Goal: Transaction & Acquisition: Purchase product/service

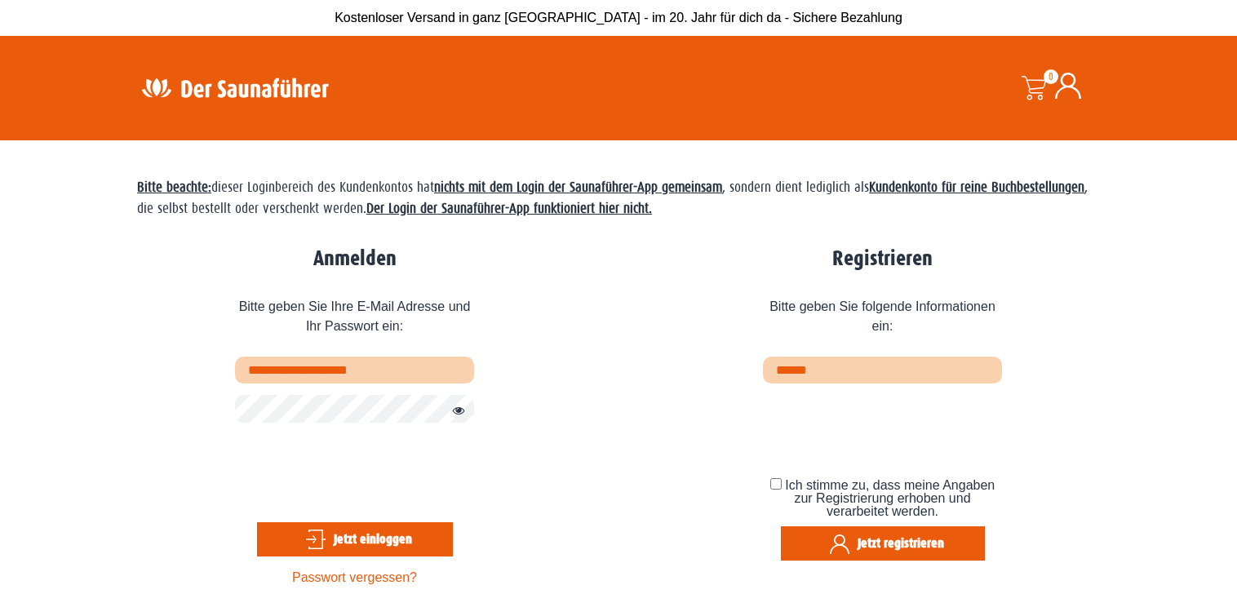
click at [348, 546] on button "Jetzt einloggen" at bounding box center [355, 539] width 196 height 34
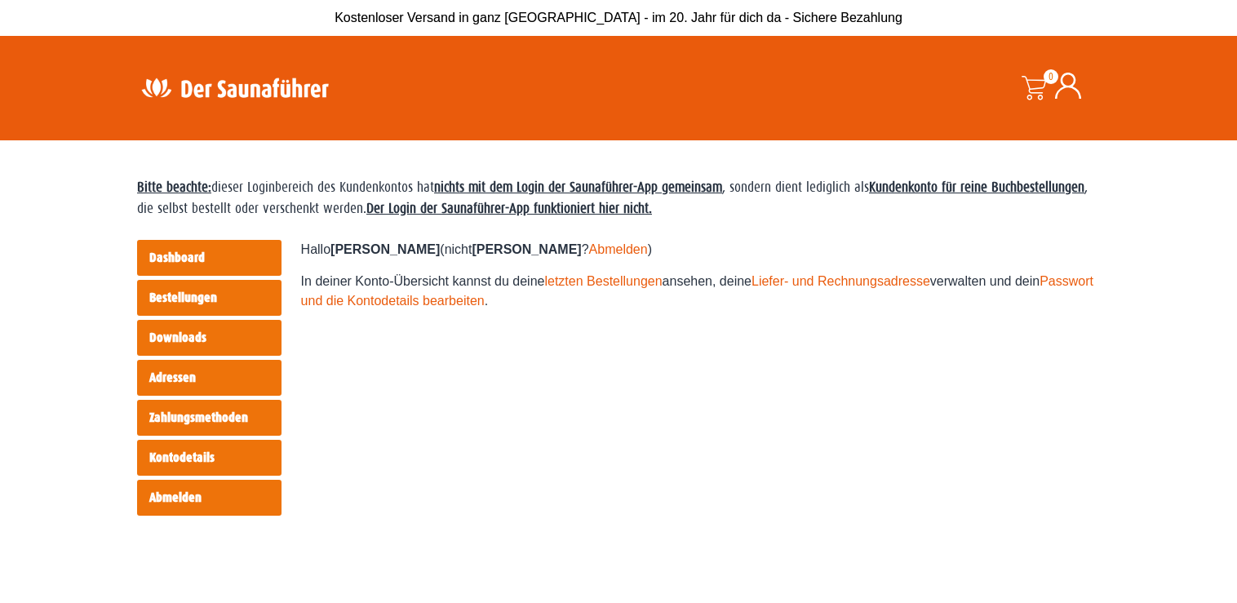
click at [197, 299] on link "Bestellungen" at bounding box center [209, 298] width 144 height 36
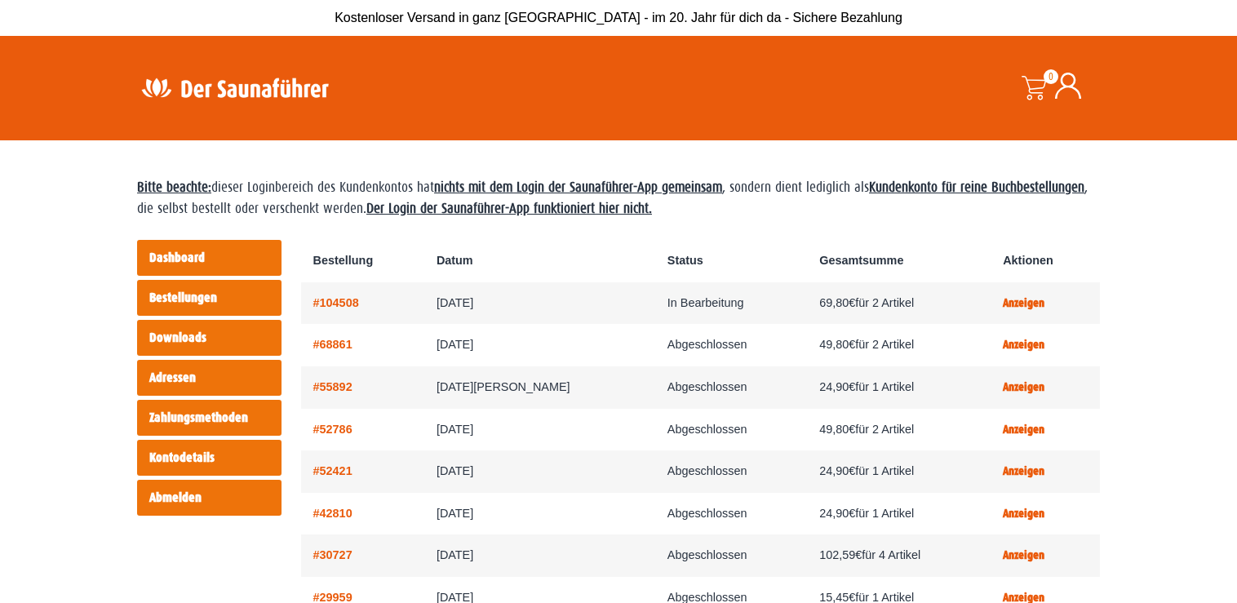
click at [869, 195] on strong "Kundenkonto für reine Buchbestellungen" at bounding box center [976, 188] width 215 height 16
click at [1037, 84] on span at bounding box center [1034, 88] width 24 height 24
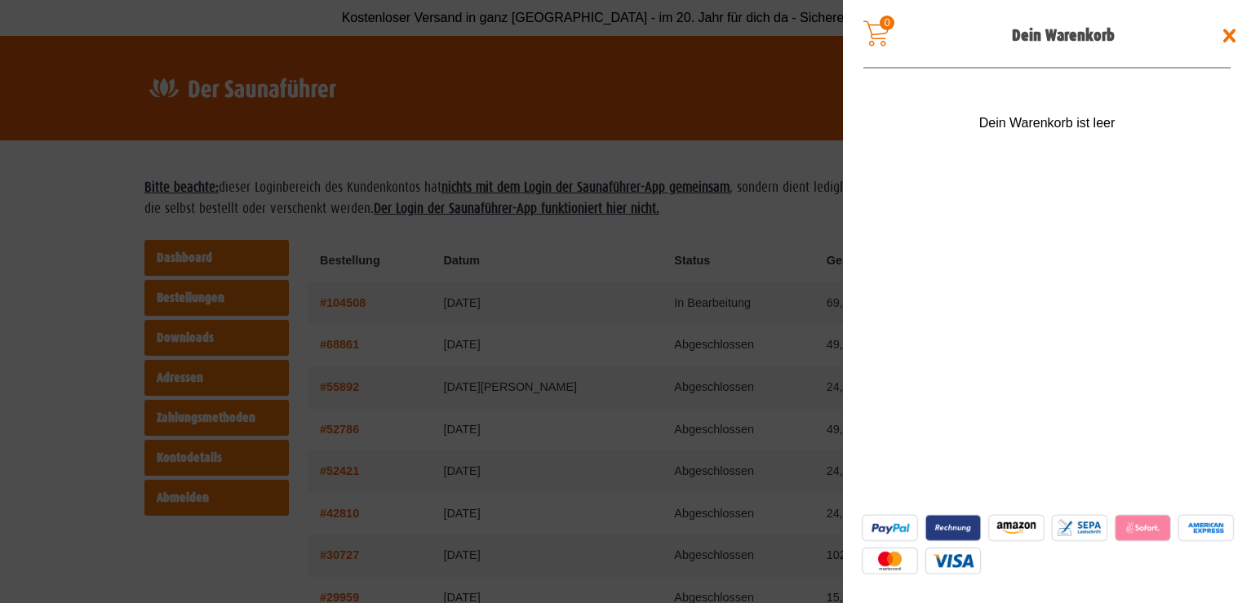
click at [360, 159] on span at bounding box center [625, 301] width 1251 height 603
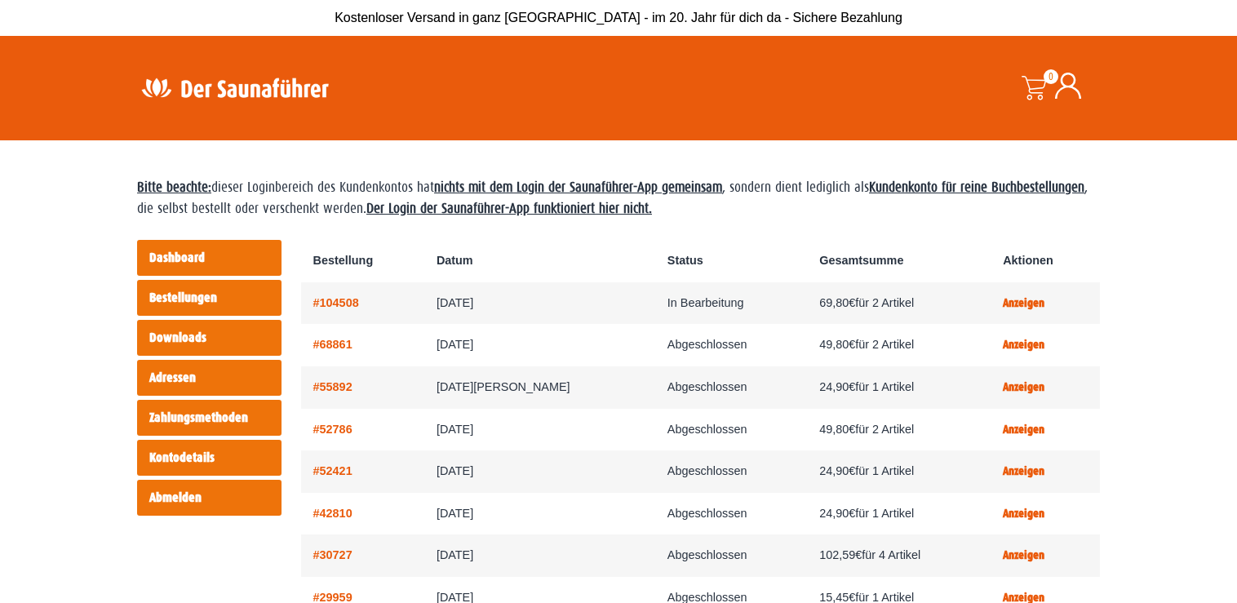
click at [202, 257] on link "Dashboard" at bounding box center [209, 258] width 144 height 36
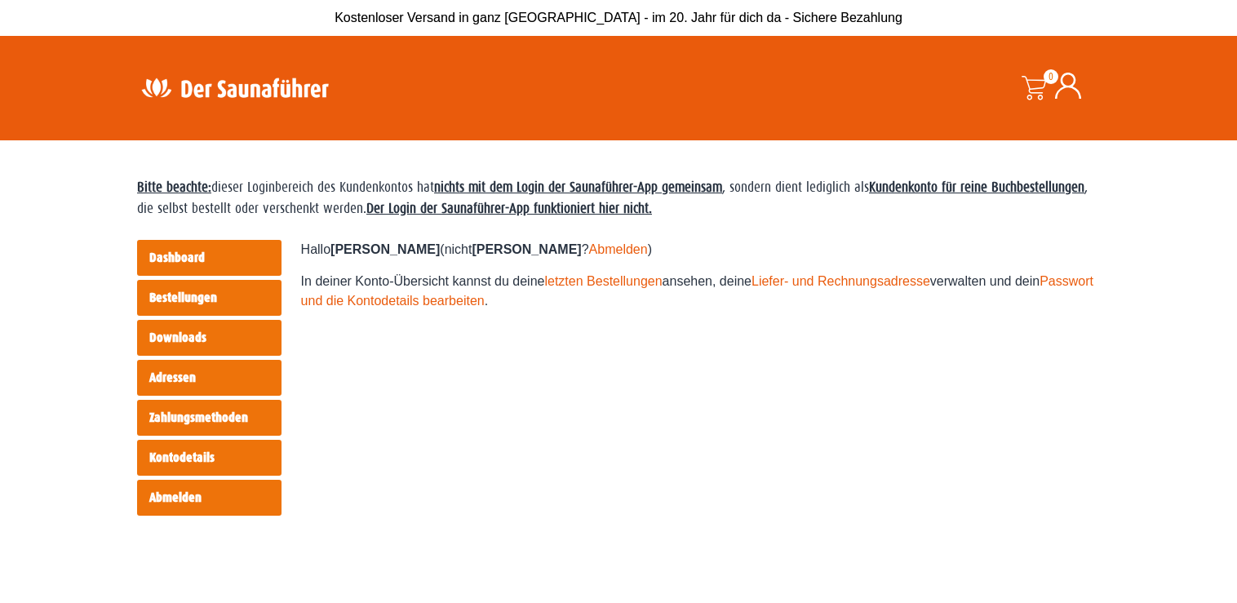
click at [279, 78] on img at bounding box center [235, 88] width 212 height 32
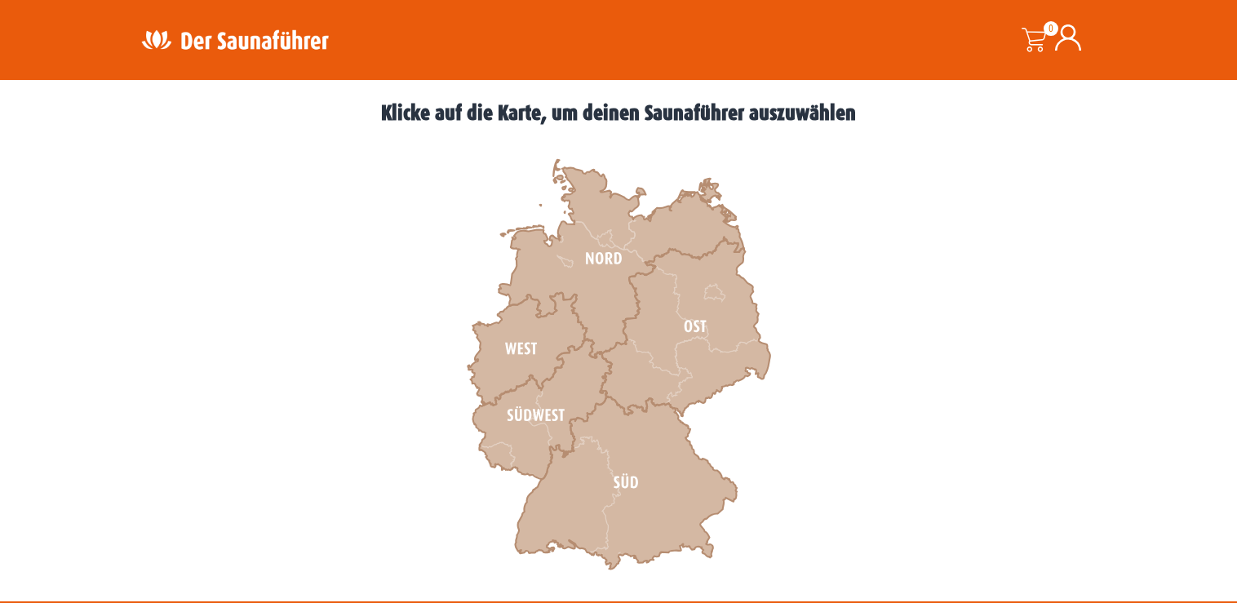
scroll to position [499, 0]
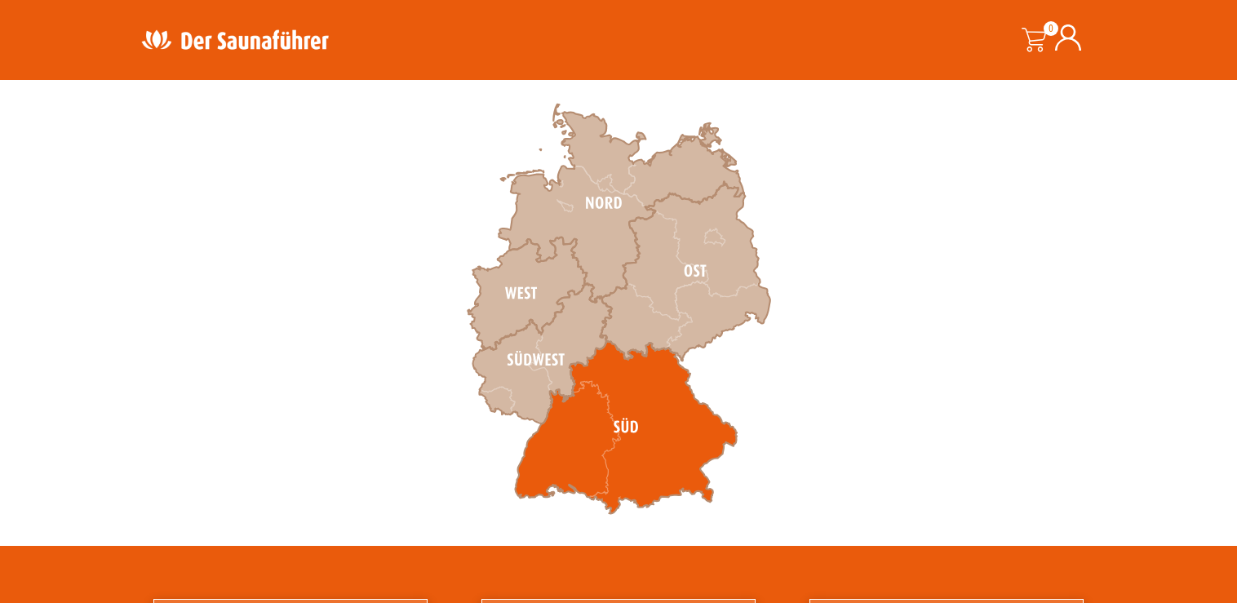
click at [665, 438] on icon at bounding box center [626, 427] width 222 height 173
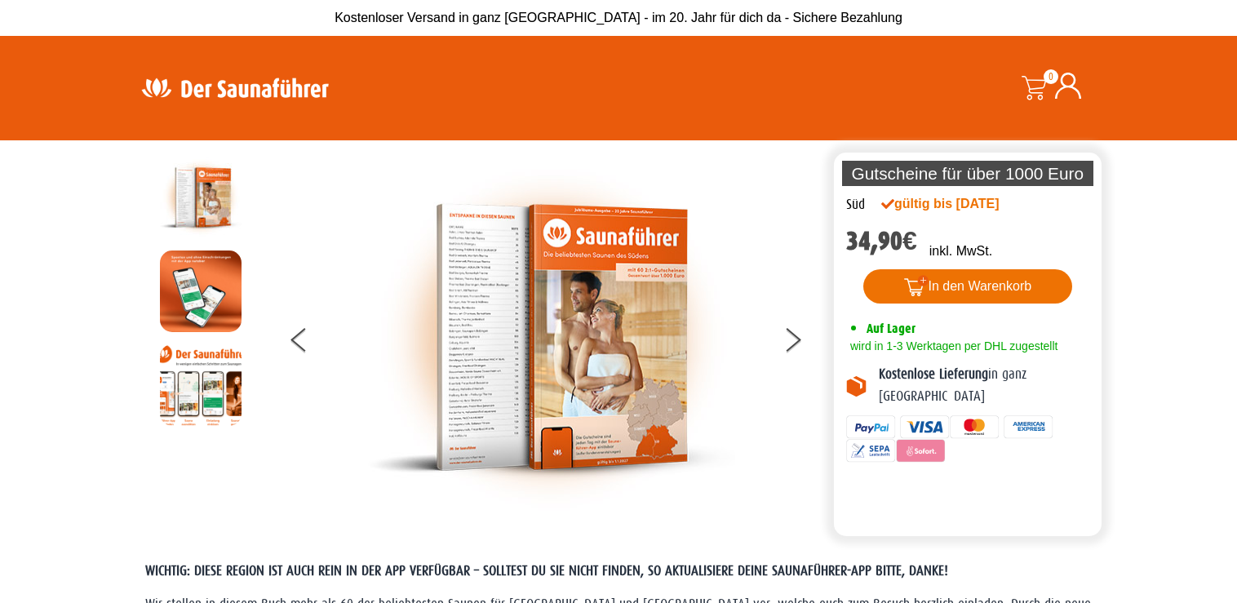
click at [984, 287] on button "In den Warenkorb" at bounding box center [968, 286] width 210 height 34
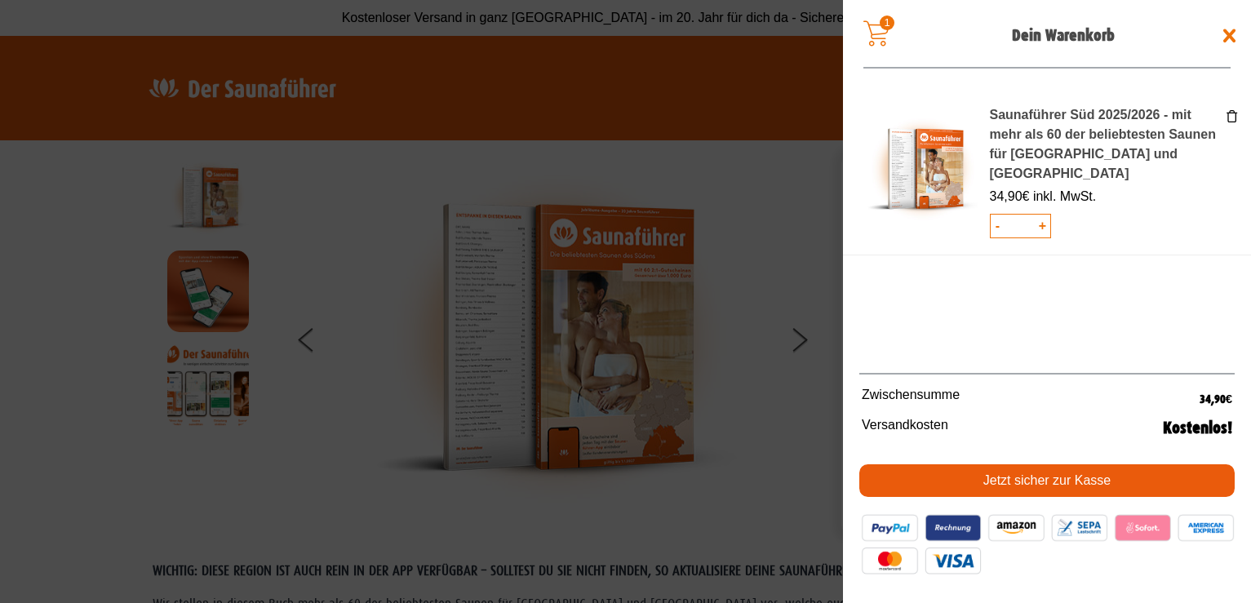
click at [1036, 488] on link "Jetzt sicher zur Kasse" at bounding box center [1046, 480] width 375 height 33
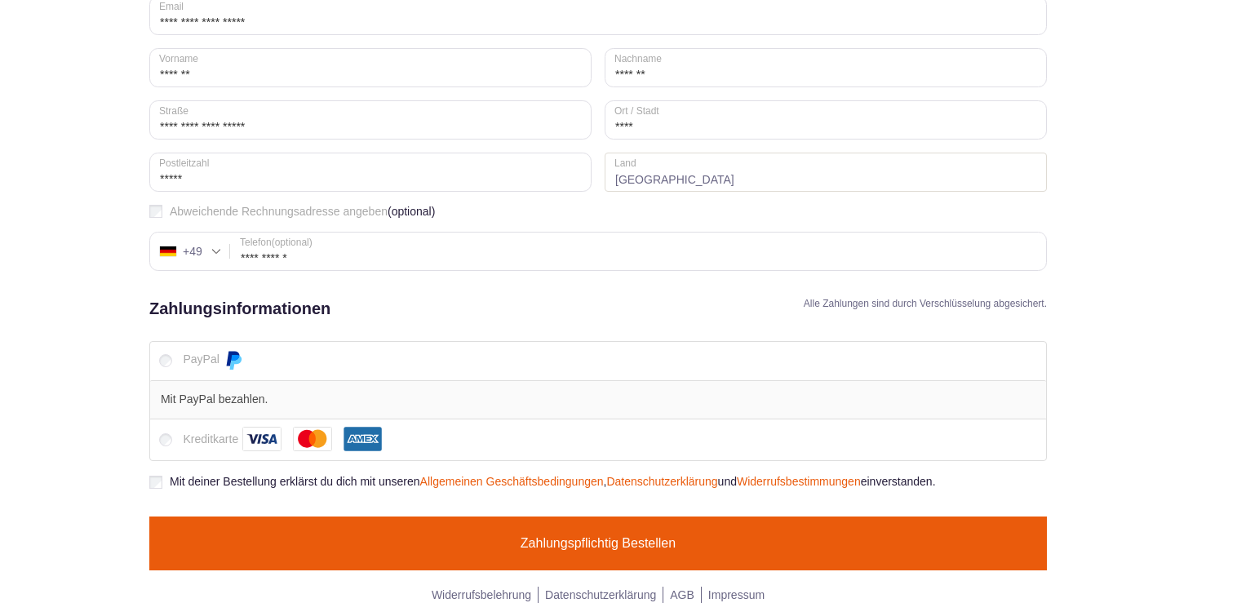
scroll to position [508, 0]
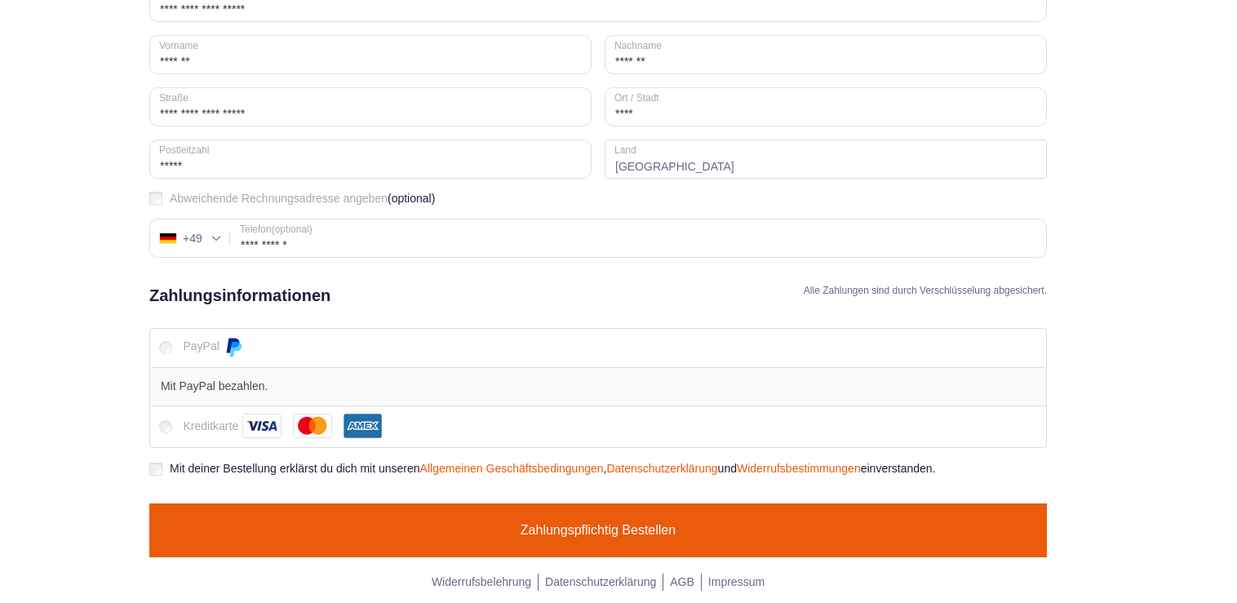
click at [583, 531] on button "Zahlungspflichtig bestellen" at bounding box center [598, 531] width 898 height 54
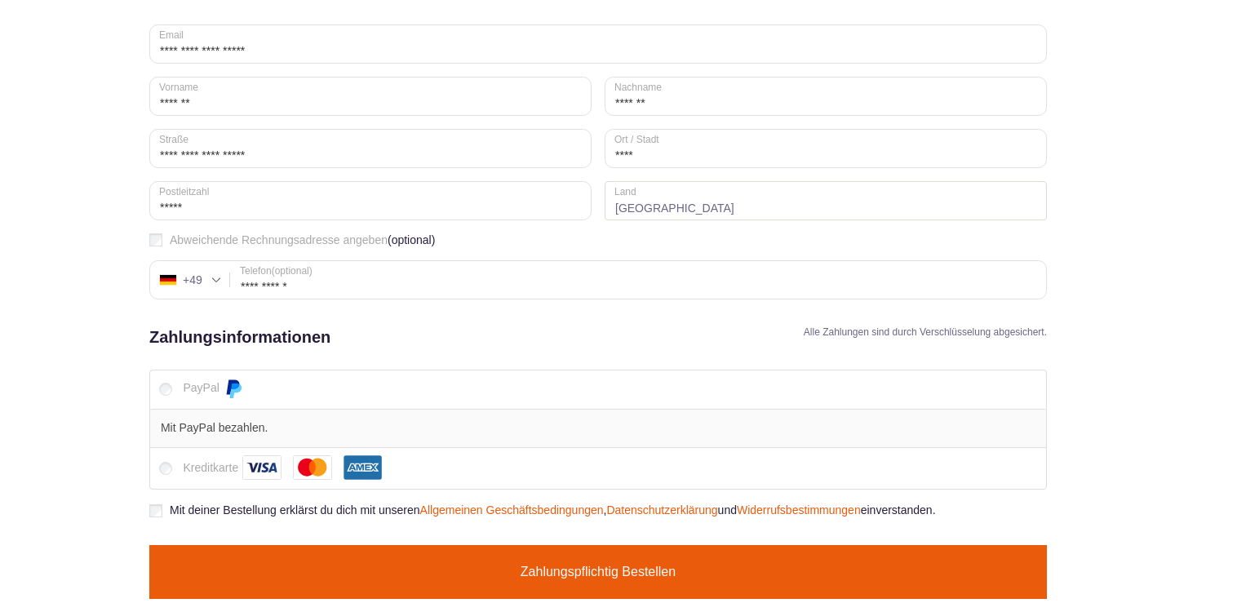
scroll to position [548, 0]
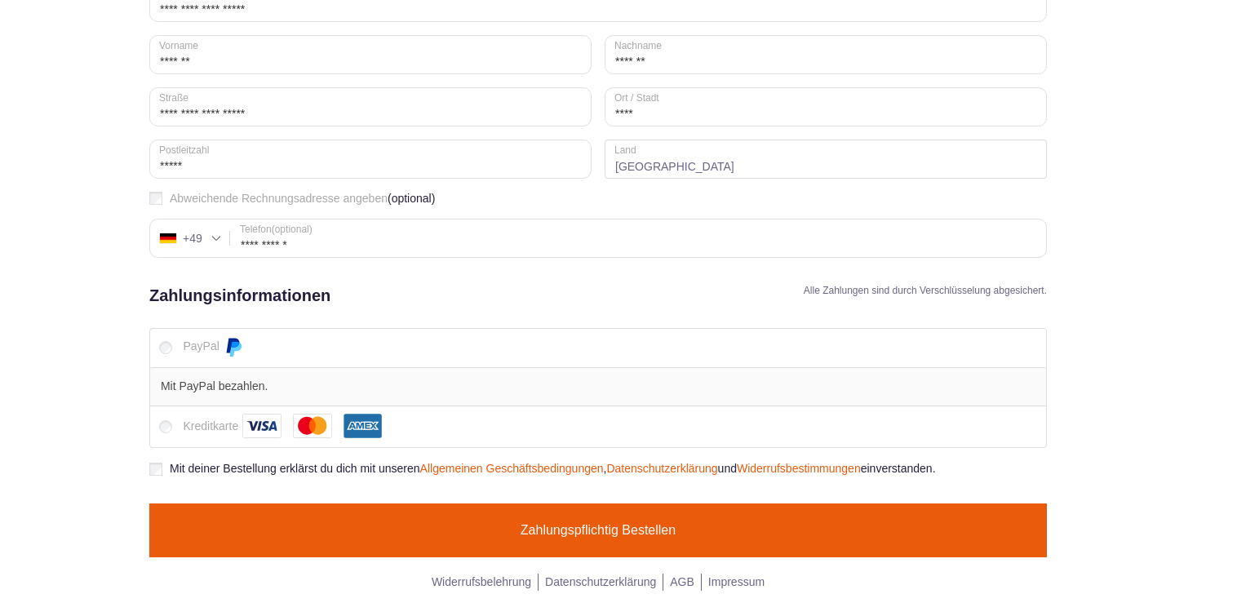
click at [279, 384] on p "Mit PayPal bezahlen." at bounding box center [598, 386] width 875 height 17
click at [616, 531] on button "Zahlungspflichtig bestellen" at bounding box center [598, 531] width 898 height 54
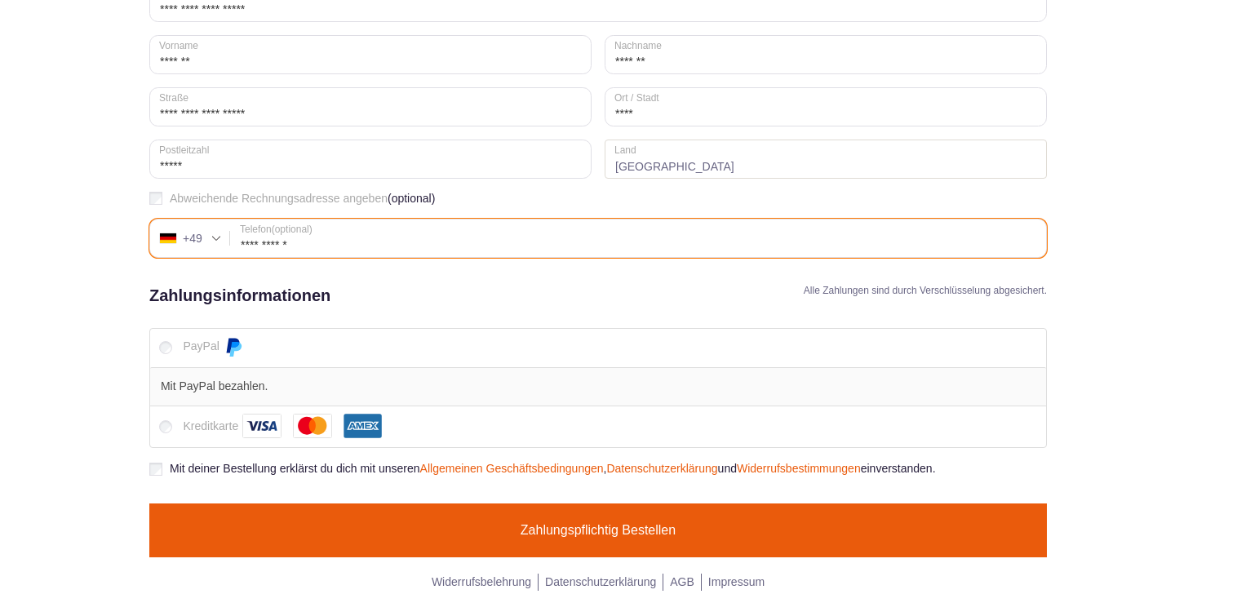
click at [318, 242] on input "**********" at bounding box center [598, 238] width 898 height 39
type input "**********"
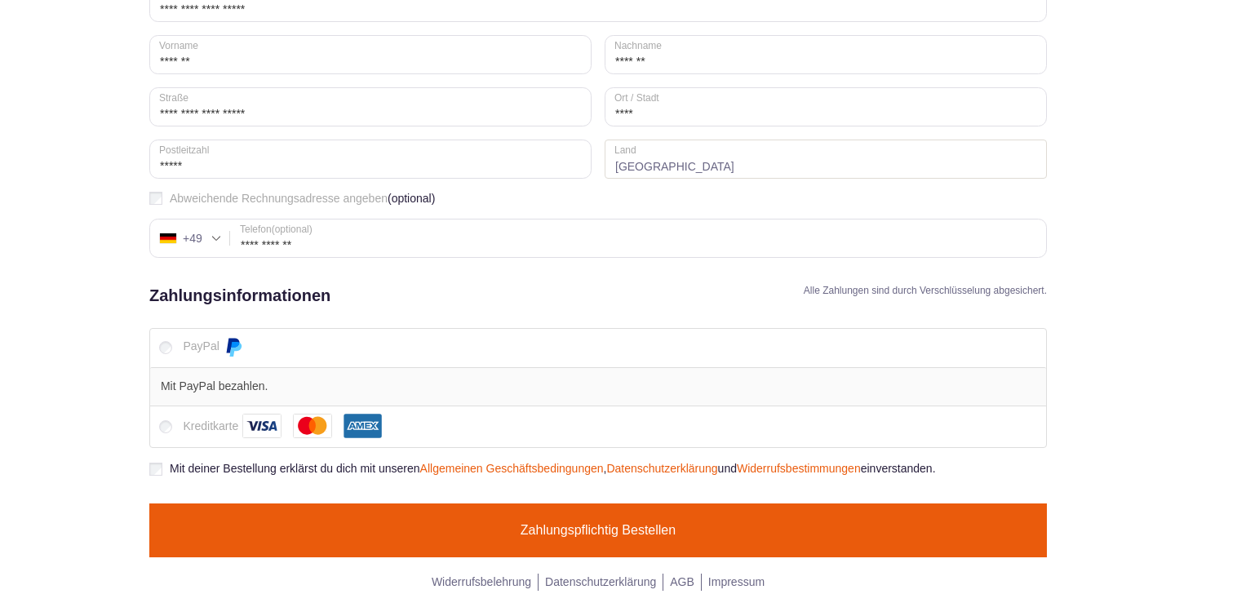
click at [585, 532] on button "Zahlungspflichtig bestellen" at bounding box center [598, 531] width 898 height 54
click at [600, 530] on button "Zahlungspflichtig bestellen" at bounding box center [598, 531] width 898 height 54
